Goal: Task Accomplishment & Management: Complete application form

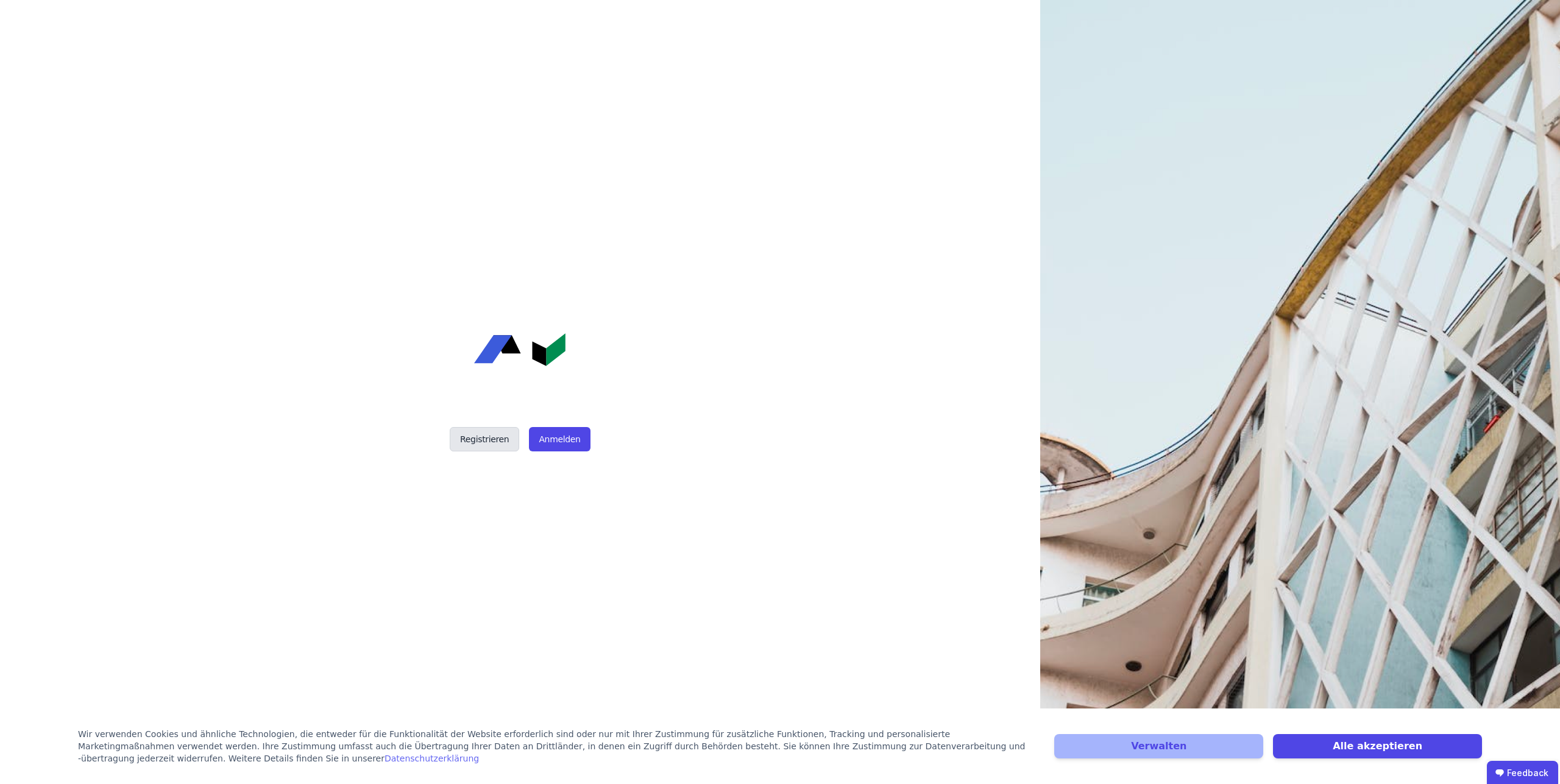
click at [476, 393] on button "Registrieren" at bounding box center [484, 439] width 69 height 25
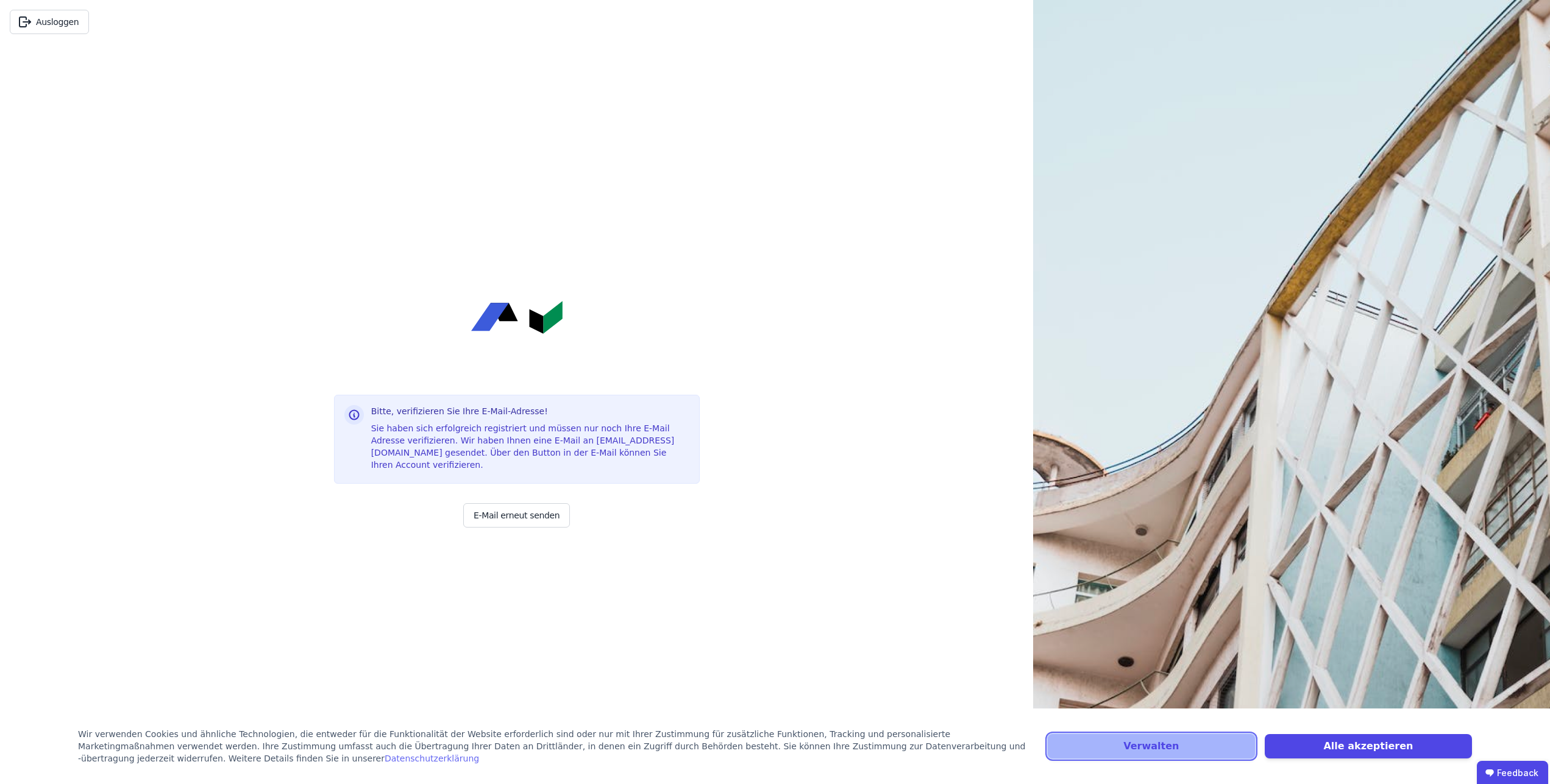
click at [1145, 756] on button "Verwalten" at bounding box center [1151, 746] width 207 height 25
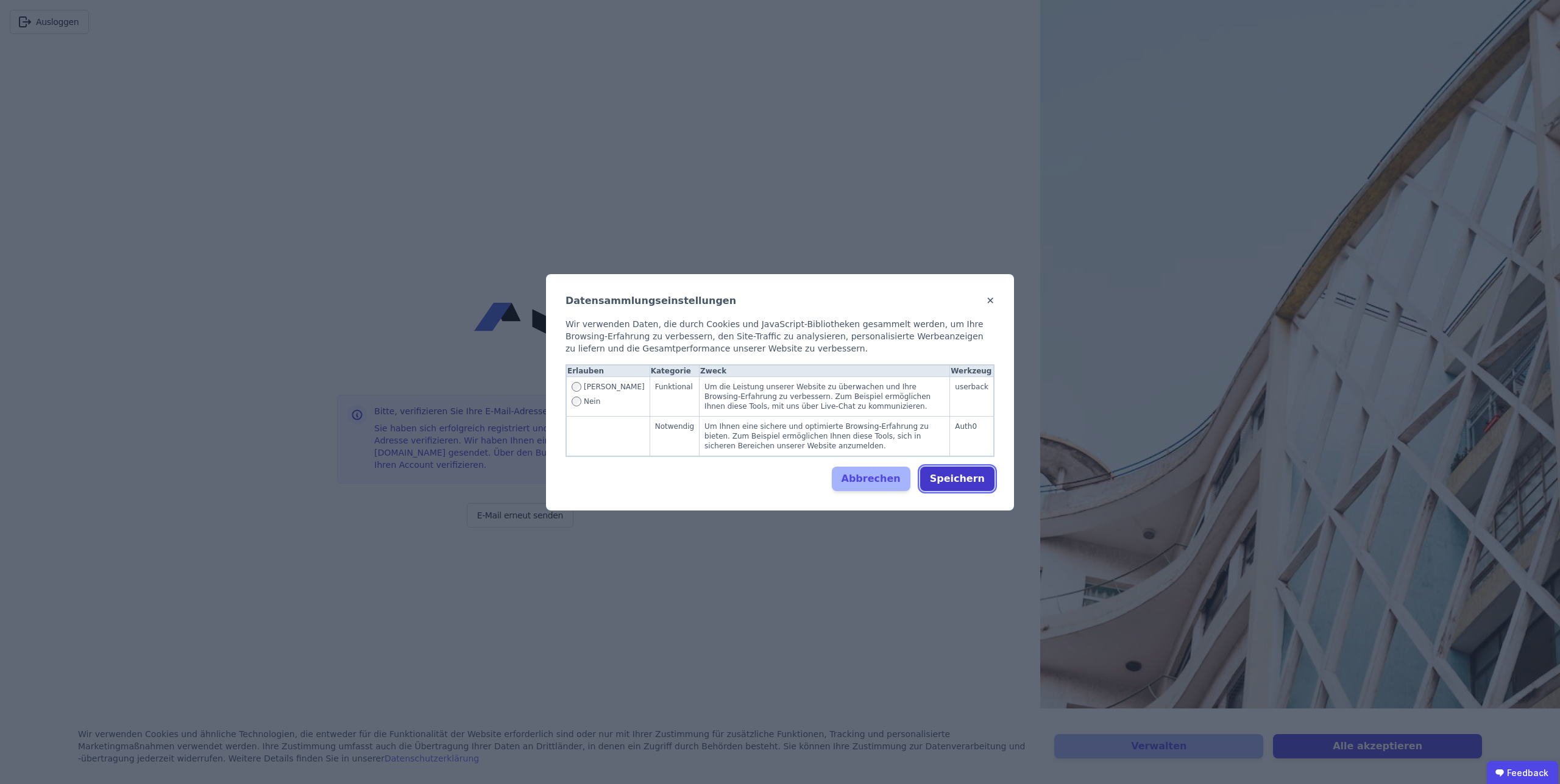
click at [954, 476] on button "Speichern" at bounding box center [957, 479] width 74 height 25
click at [691, 485] on div "Abbrechen Speichern" at bounding box center [780, 479] width 429 height 25
click at [583, 404] on label "Nein" at bounding box center [608, 401] width 74 height 9
click at [973, 478] on button "Speichern" at bounding box center [957, 479] width 74 height 25
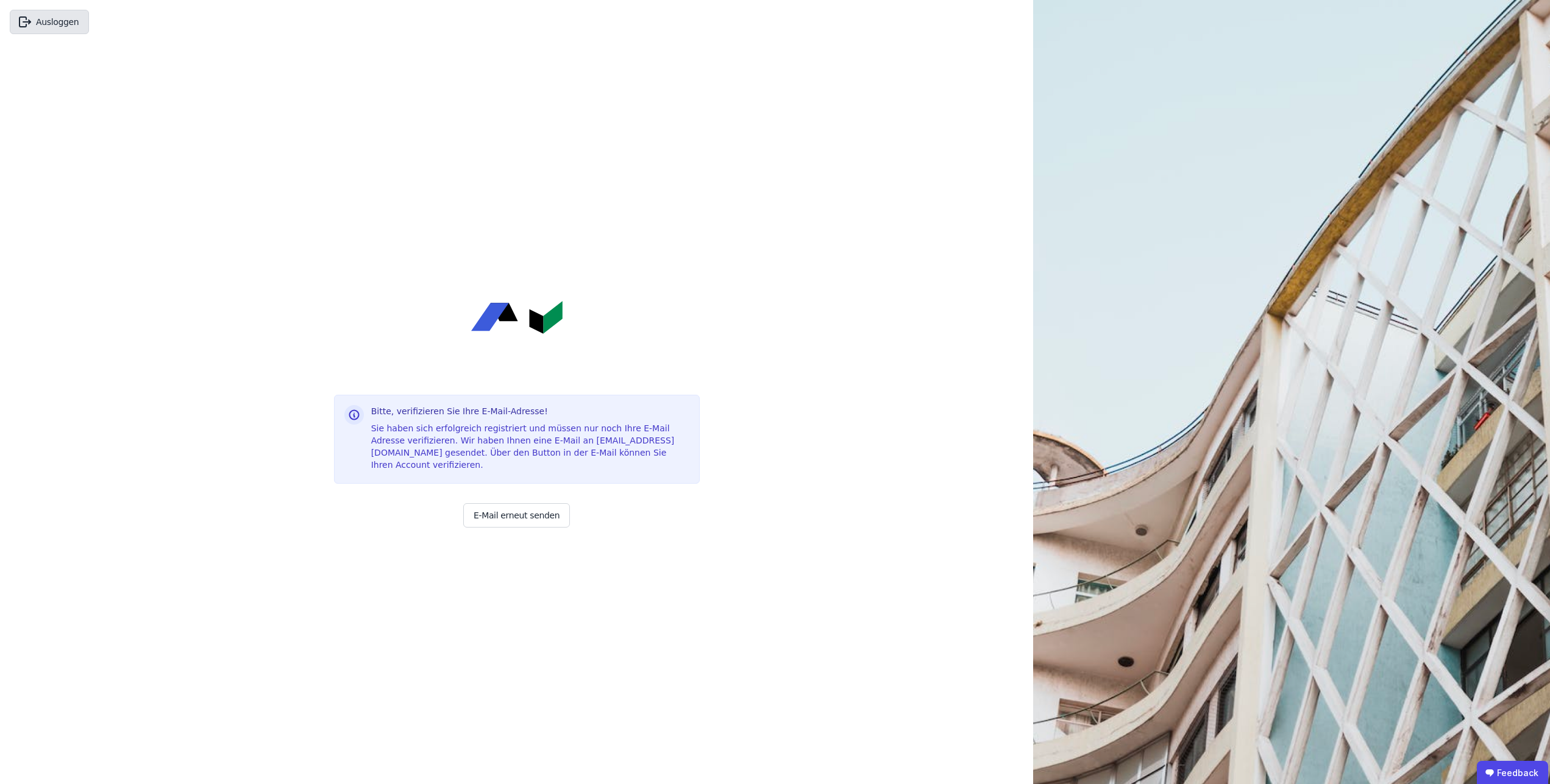
click at [60, 27] on button "Ausloggen" at bounding box center [49, 21] width 80 height 25
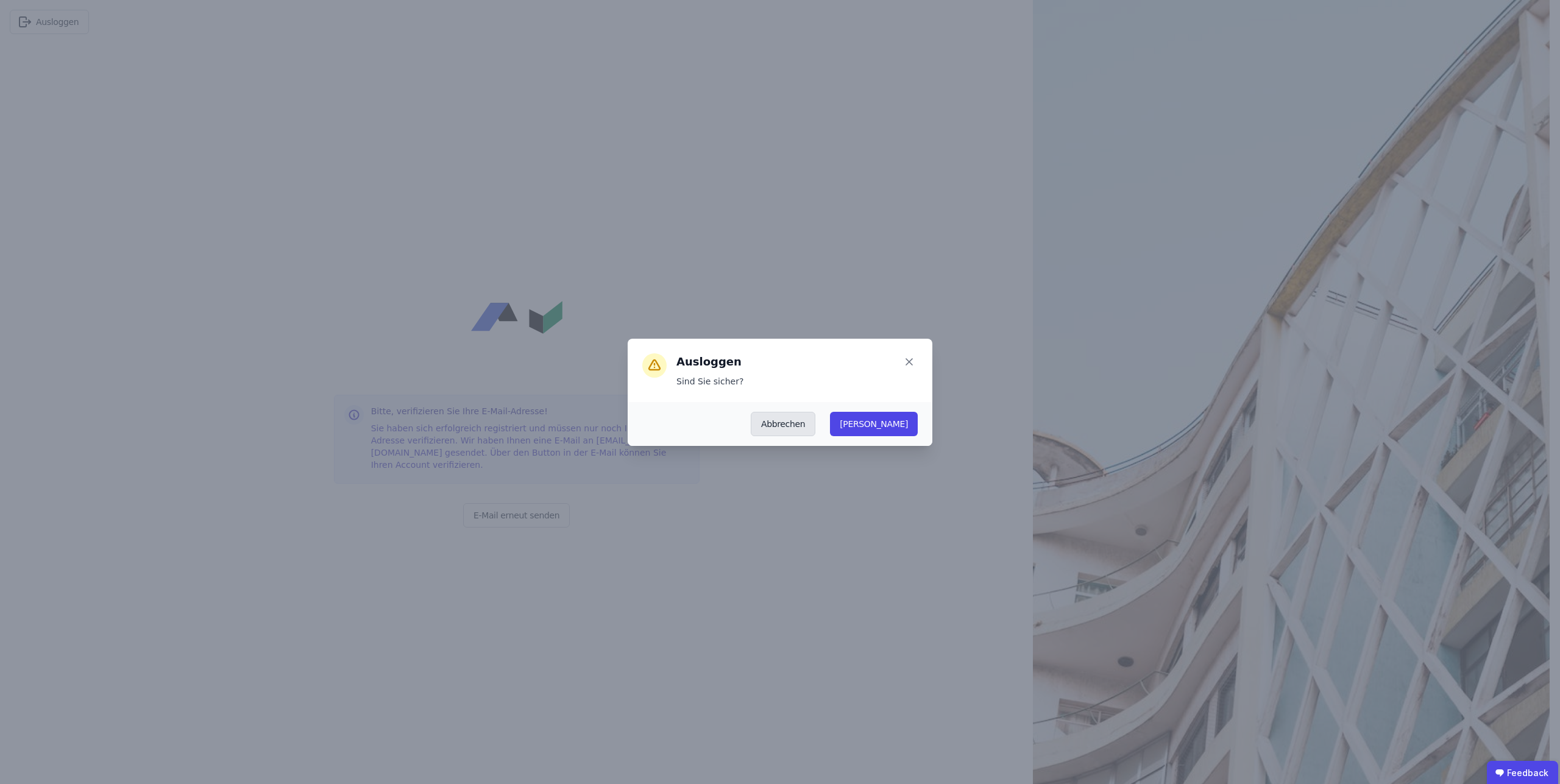
click at [816, 429] on button "Abbrechen" at bounding box center [783, 424] width 65 height 25
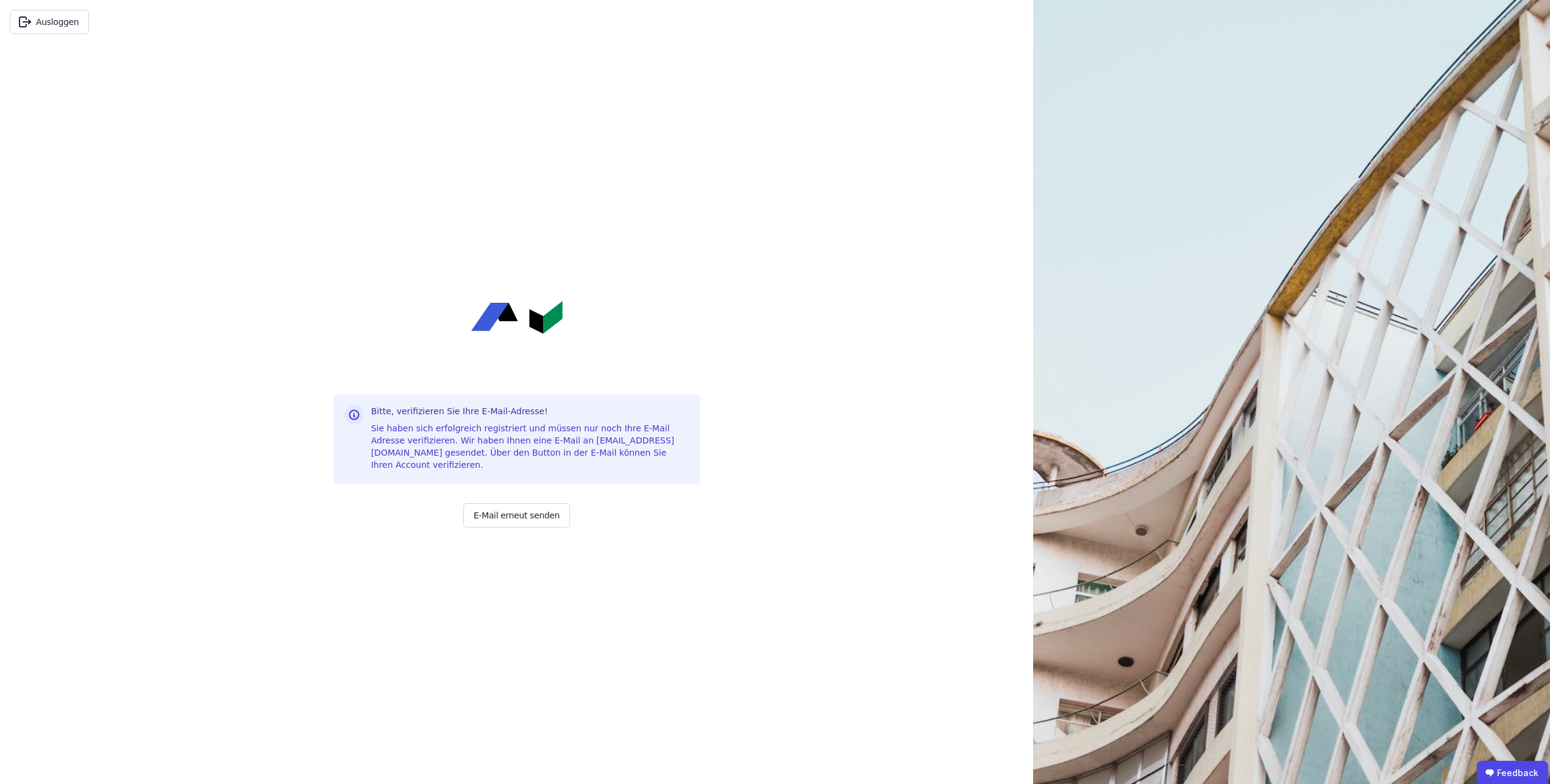
click at [756, 232] on div "Ausloggen Bitte, verifizieren Sie Ihre E-Mail-Adresse! Sie haben sich erfolgrei…" at bounding box center [517, 392] width 1033 height 784
click at [527, 331] on img at bounding box center [517, 317] width 92 height 32
click at [41, 24] on button "Ausloggen" at bounding box center [49, 21] width 80 height 25
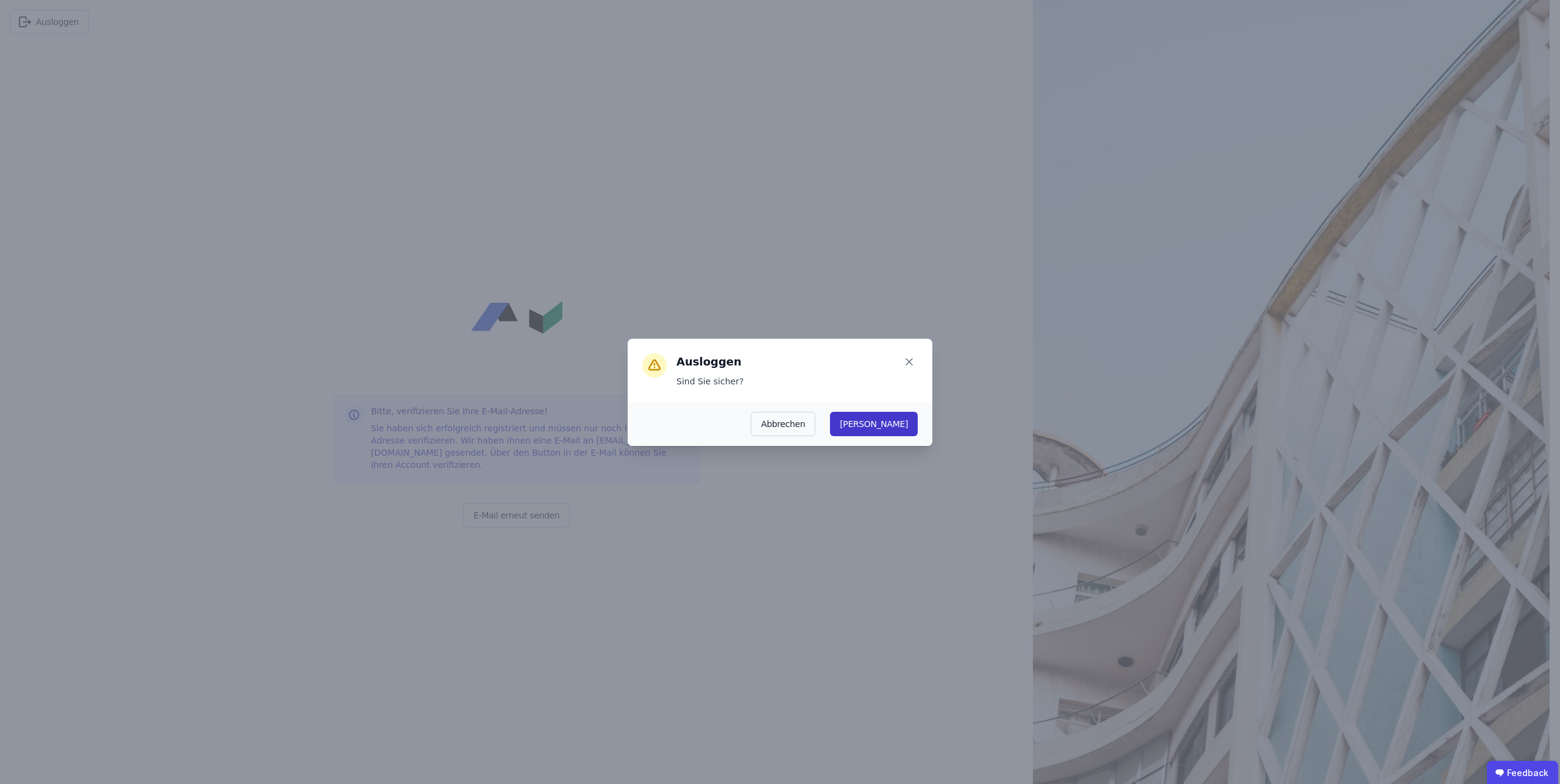
click at [902, 429] on button "Ja" at bounding box center [874, 424] width 88 height 25
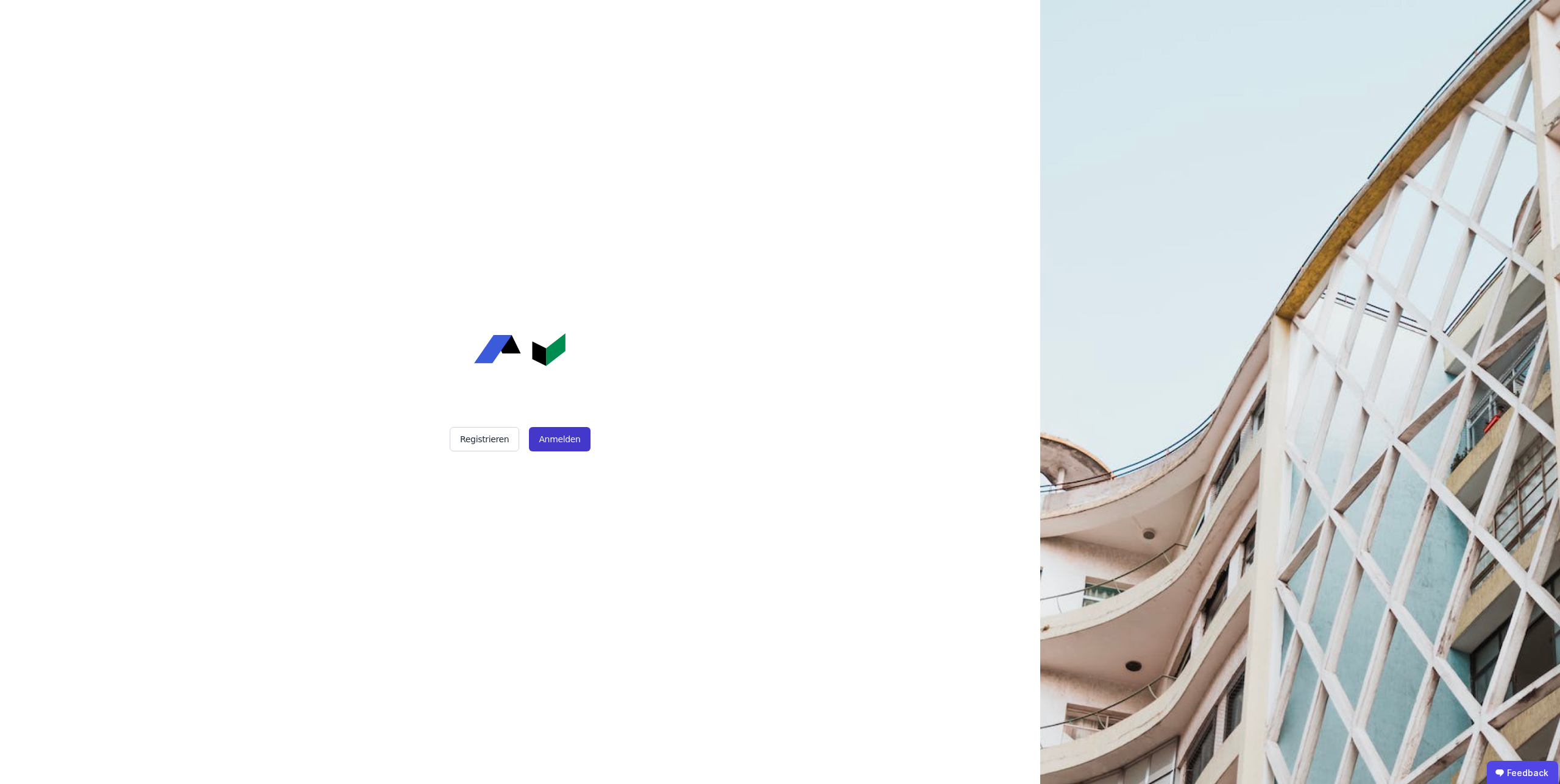
click at [560, 439] on button "Anmelden" at bounding box center [559, 439] width 61 height 25
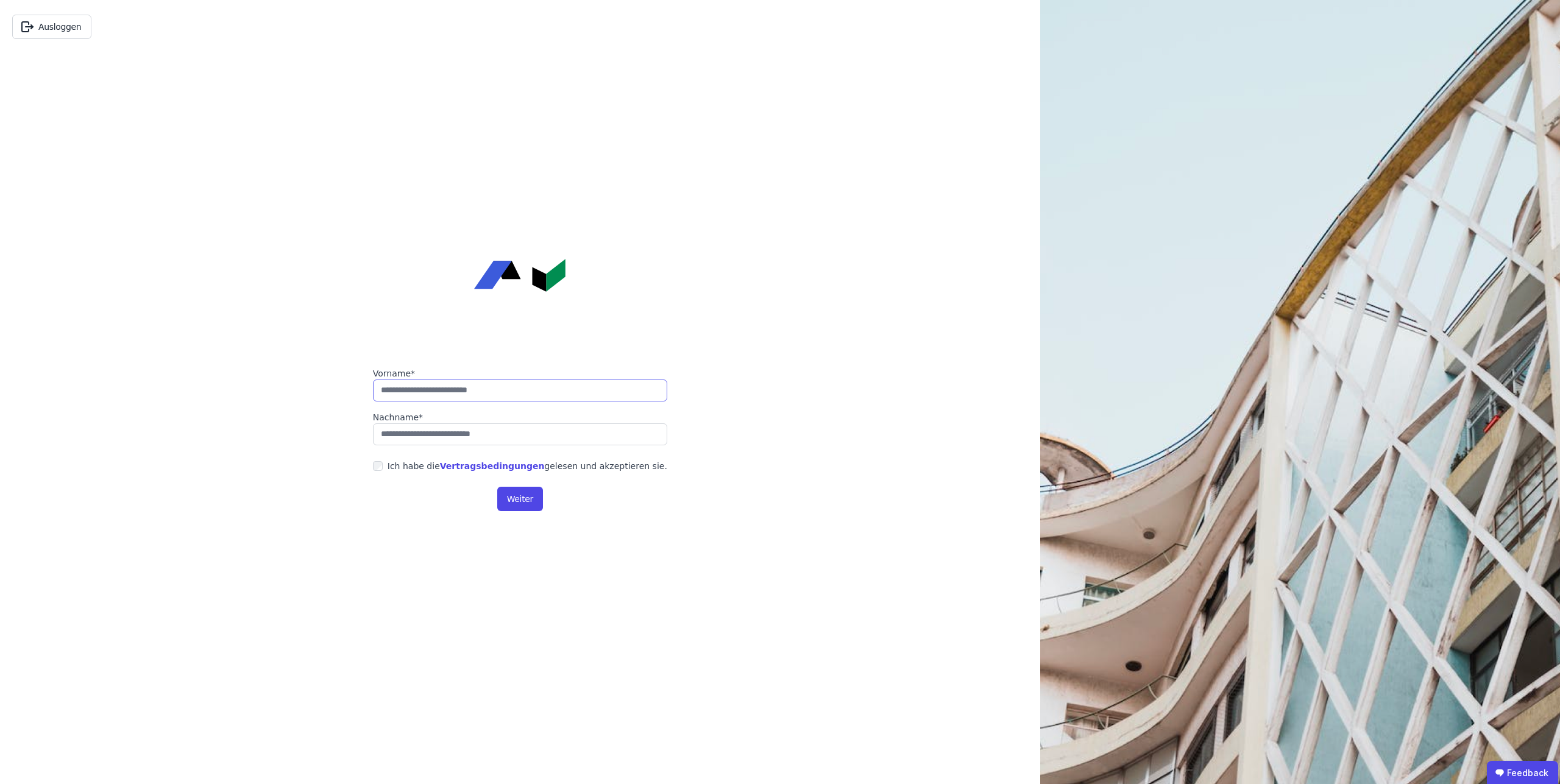
click at [515, 391] on input "string" at bounding box center [520, 391] width 294 height 22
type input "*****"
type input "****"
click at [395, 463] on label "Ich habe die Vertragsbedingungen gelesen und akzeptieren sie." at bounding box center [525, 466] width 285 height 12
click at [515, 498] on button "Weiter" at bounding box center [520, 498] width 45 height 25
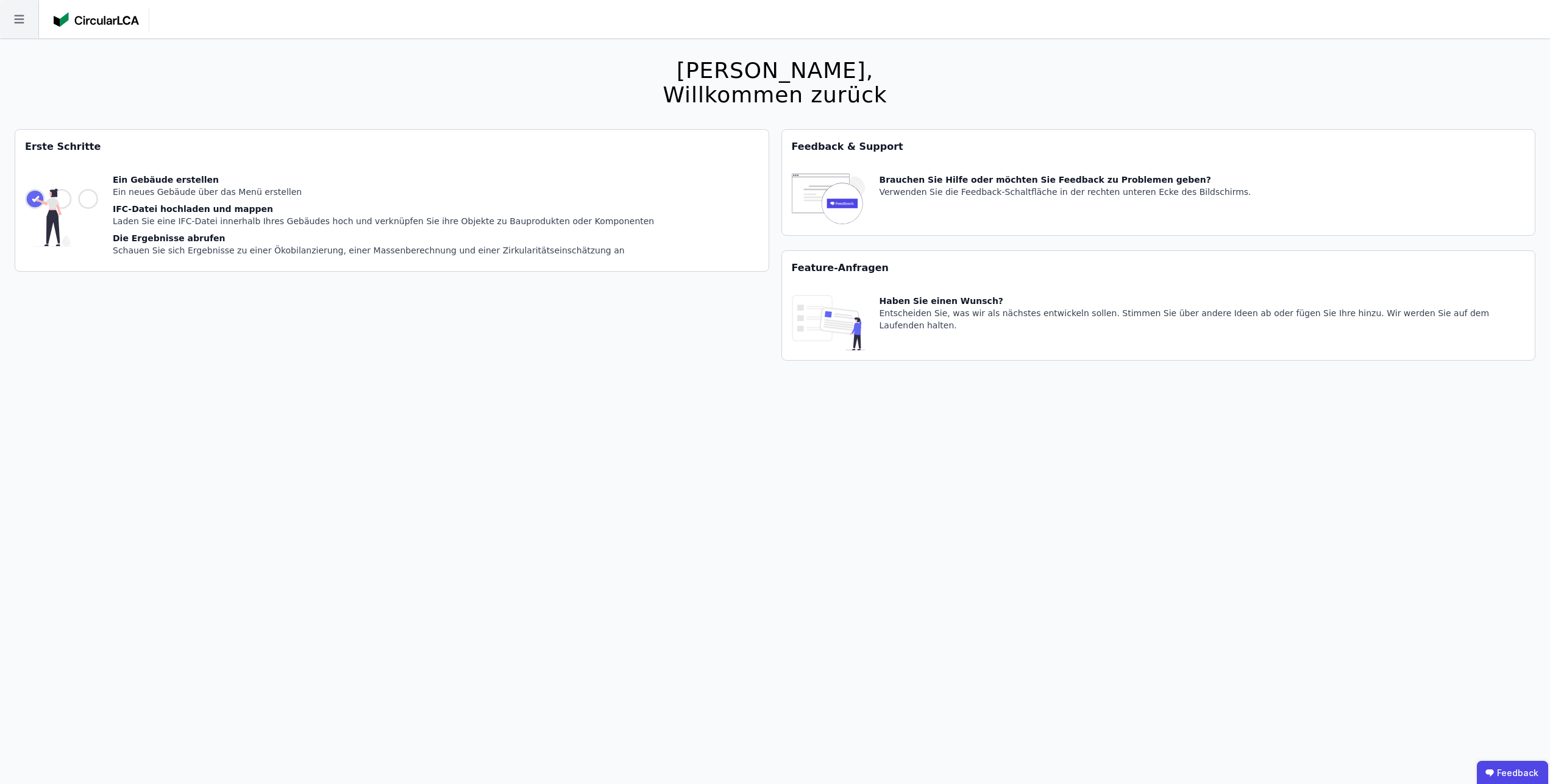
click at [22, 18] on icon at bounding box center [19, 19] width 38 height 38
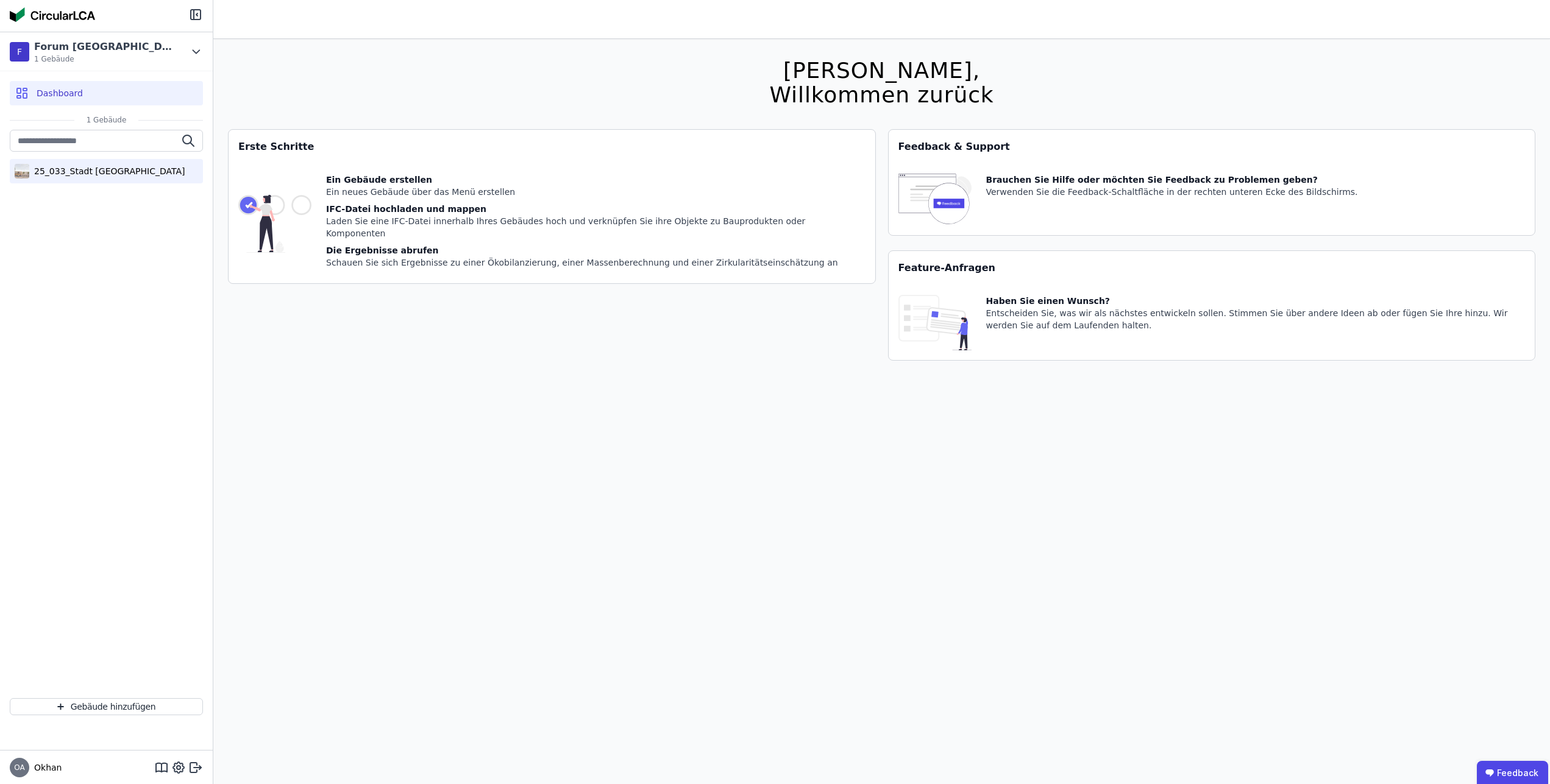
click at [114, 175] on div "25_033_Stadt [GEOGRAPHIC_DATA]" at bounding box center [107, 171] width 156 height 12
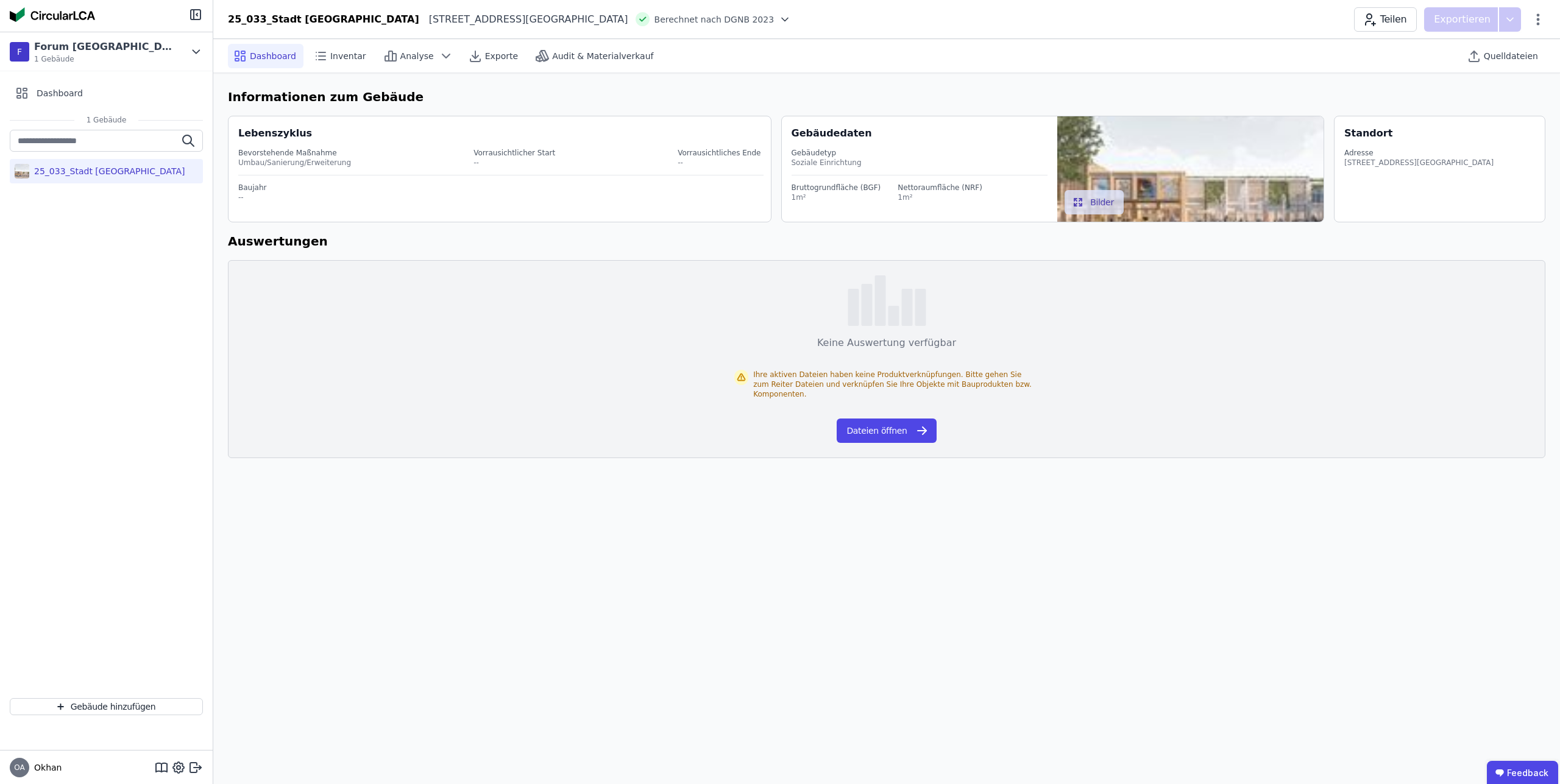
click at [789, 544] on div "Dashboard Inventar Analyse Exporte Audit & Materialverkauf Quelldateien Informa…" at bounding box center [886, 412] width 1347 height 746
